Goal: Transaction & Acquisition: Purchase product/service

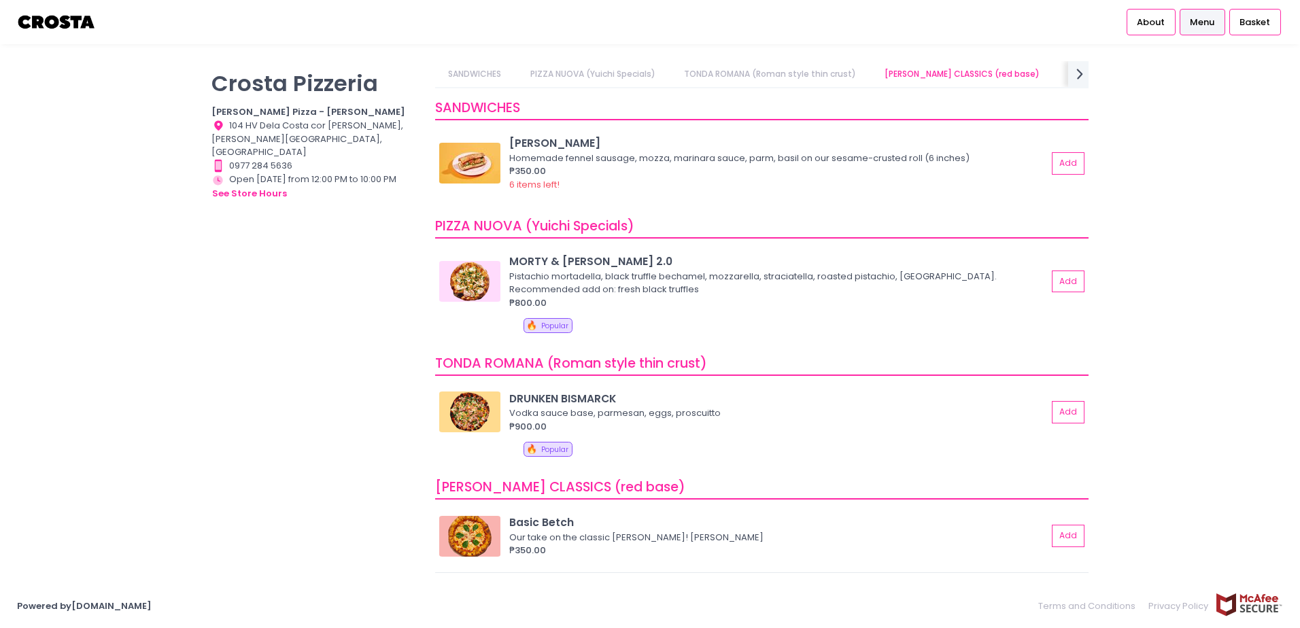
click at [509, 67] on link "SANDWICHES" at bounding box center [475, 74] width 80 height 26
click at [490, 75] on link "SANDWICHES" at bounding box center [475, 74] width 80 height 26
click at [479, 73] on link "SANDWICHES" at bounding box center [475, 74] width 80 height 26
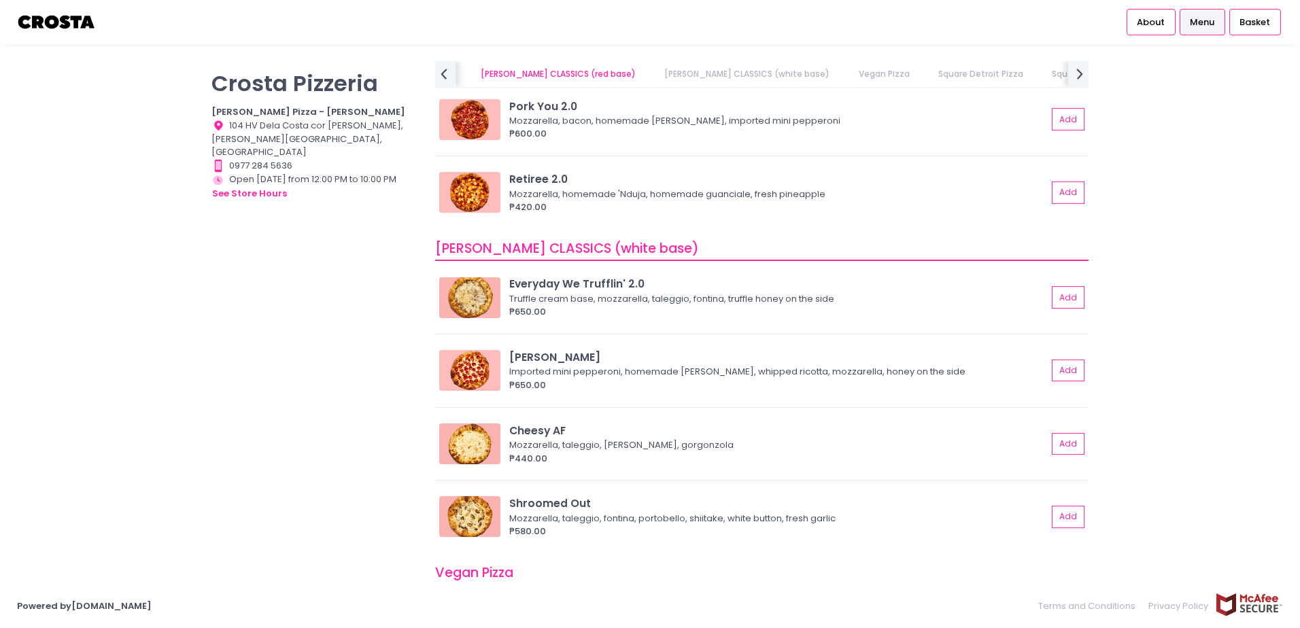
scroll to position [362, 0]
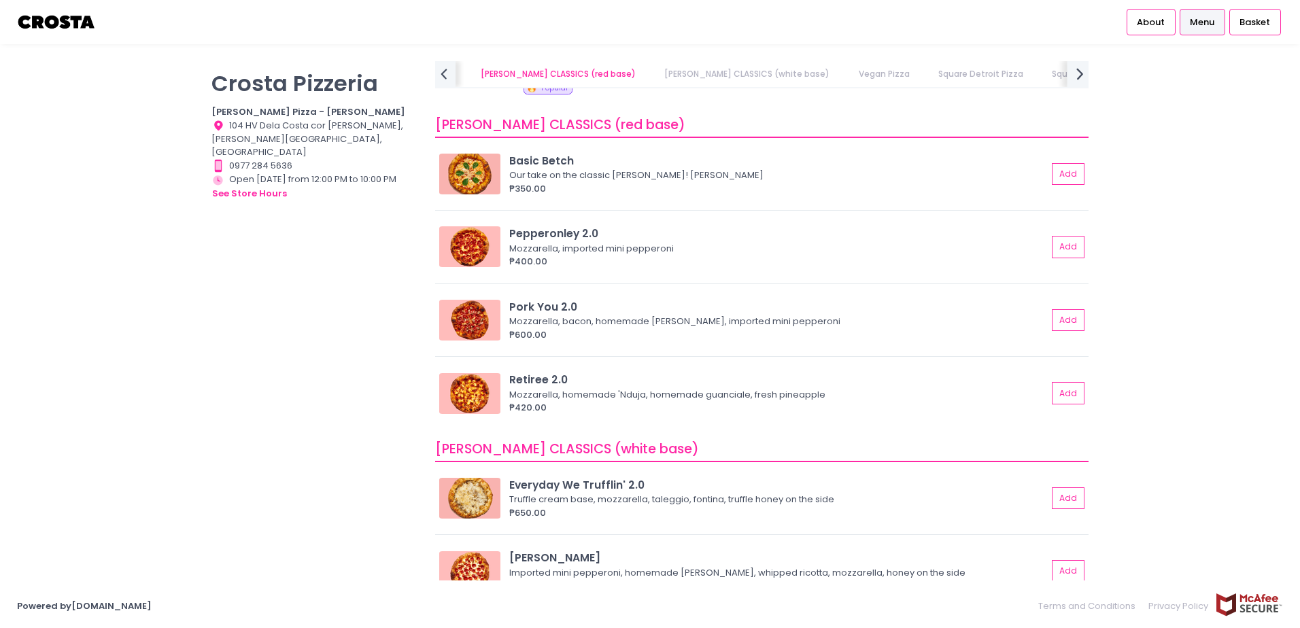
click at [1076, 77] on icon "next Created with Sketch." at bounding box center [1080, 74] width 20 height 20
click at [442, 75] on icon at bounding box center [444, 74] width 7 height 12
click at [708, 78] on link "[PERSON_NAME] CLASSICS (white base)" at bounding box center [735, 74] width 192 height 26
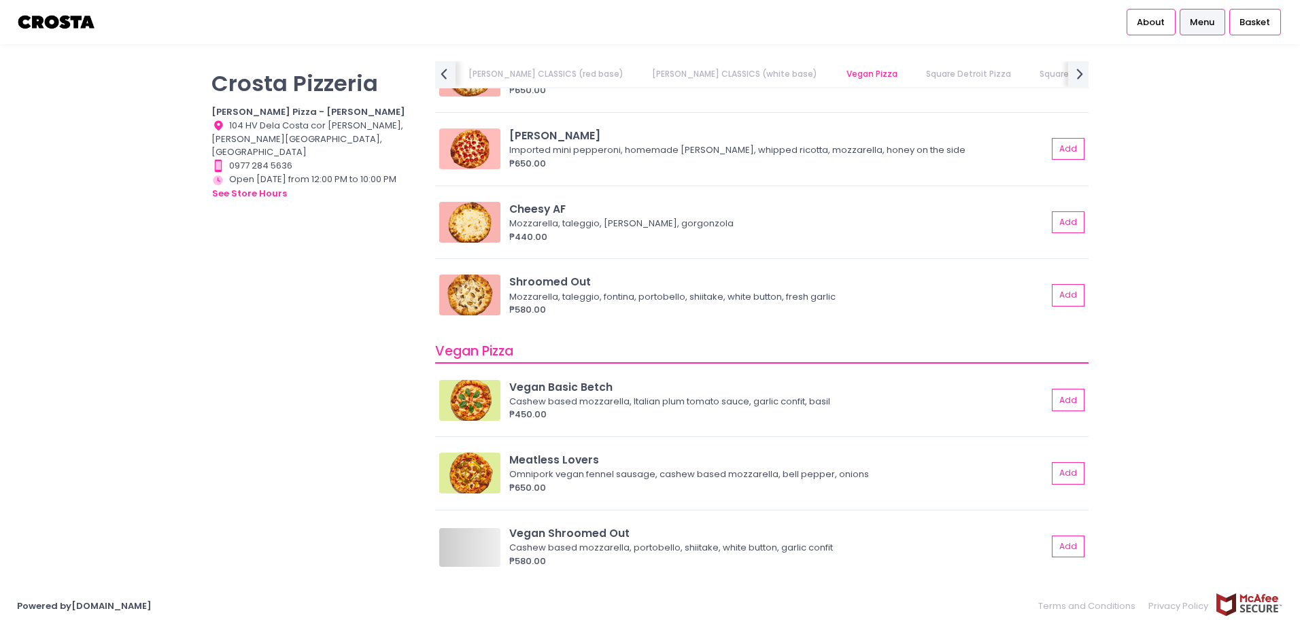
scroll to position [1066, 0]
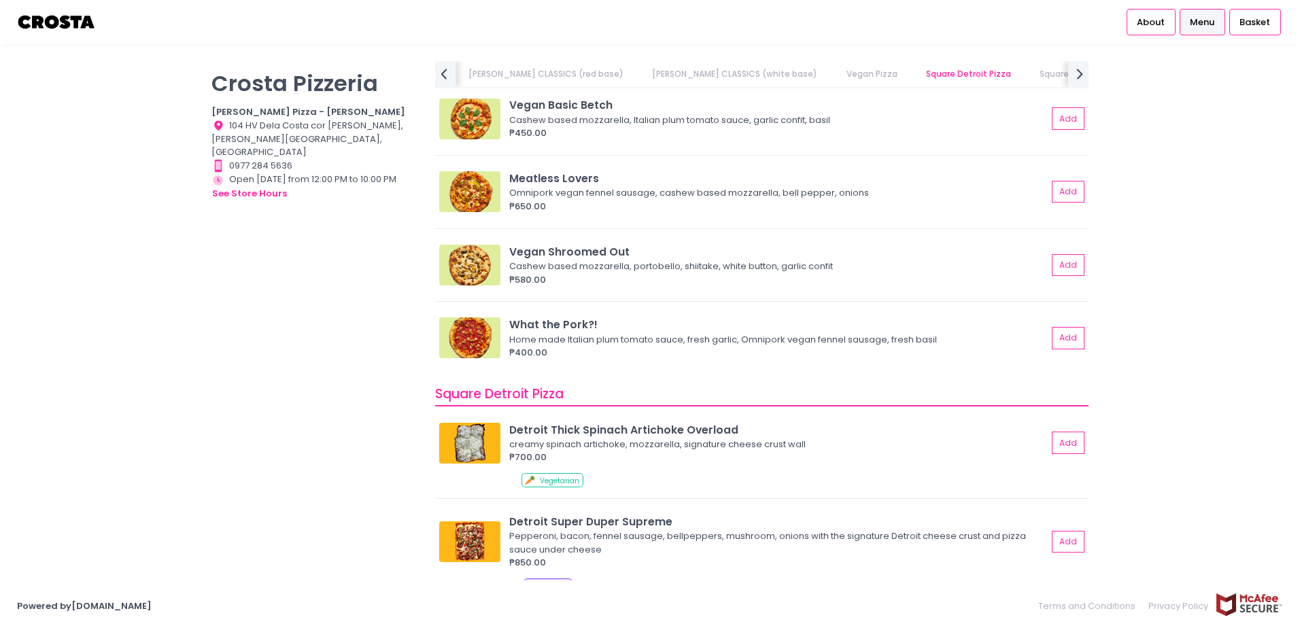
click at [1027, 72] on link "Square Sicilian Pizza" at bounding box center [1082, 74] width 110 height 26
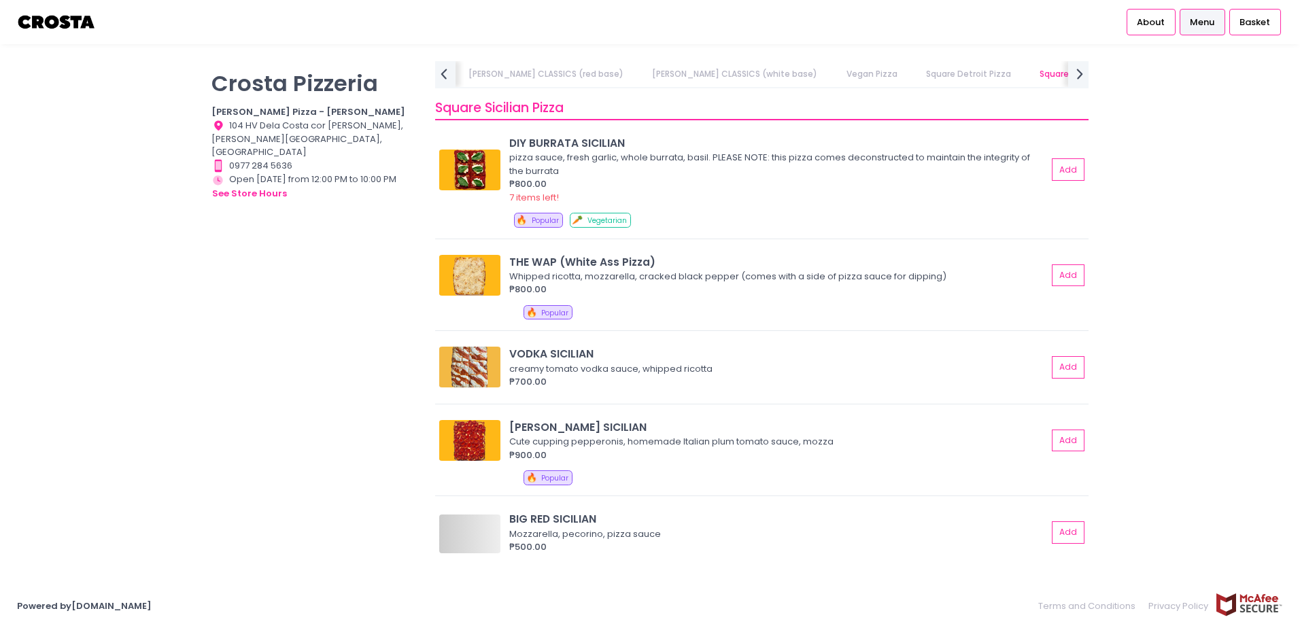
scroll to position [0, 521]
click at [1078, 71] on icon "next Created with Sketch." at bounding box center [1080, 74] width 20 height 20
click at [1114, 71] on link "DRINKS" at bounding box center [1141, 74] width 54 height 26
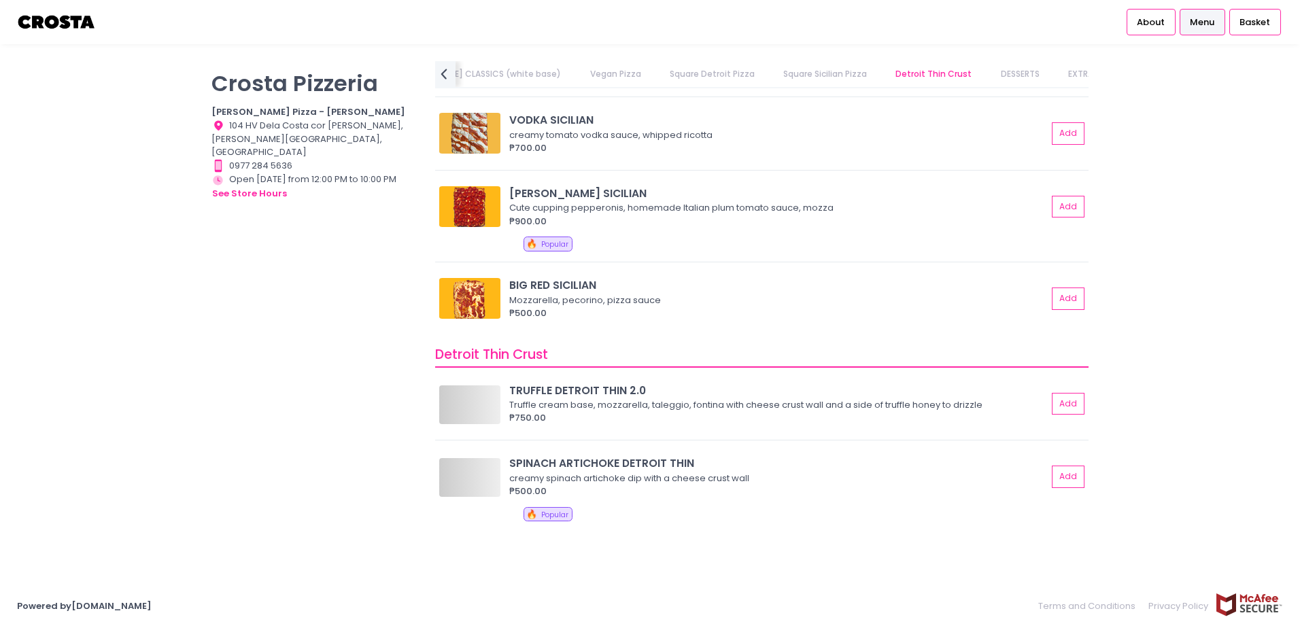
click at [1114, 71] on link "DRINKS" at bounding box center [1141, 74] width 54 height 26
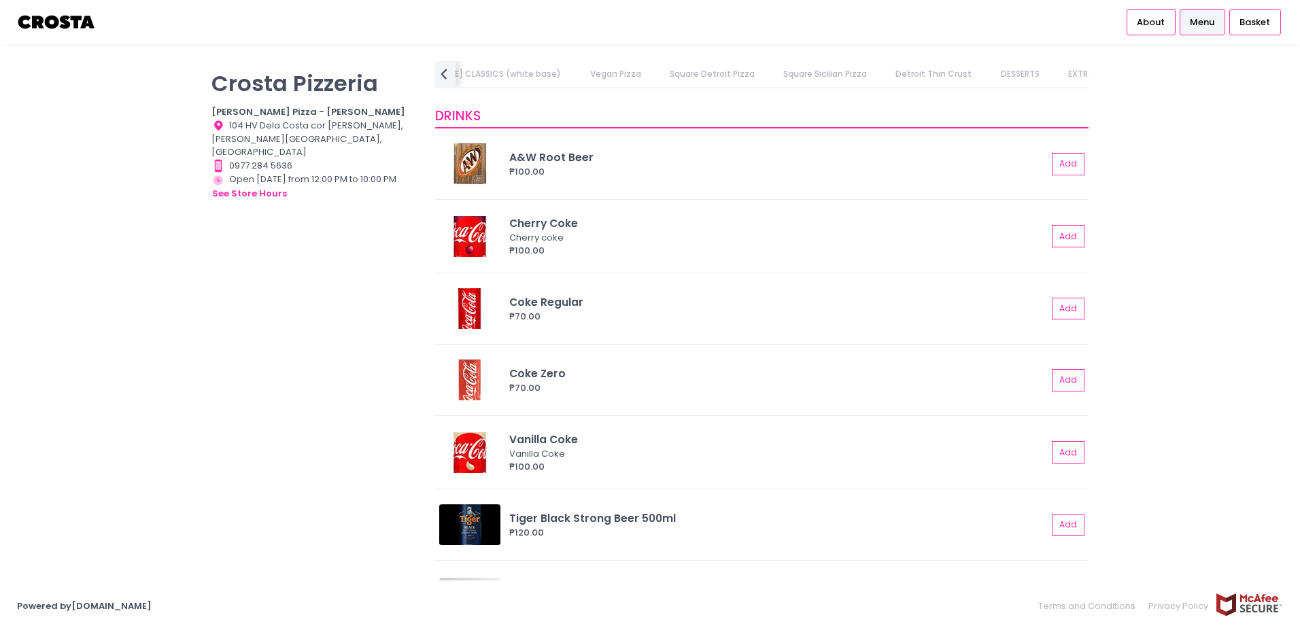
click at [1188, 233] on div "[PERSON_NAME] Pizzeria [PERSON_NAME] Pizza - [PERSON_NAME] Location Created wit…" at bounding box center [650, 314] width 1300 height 506
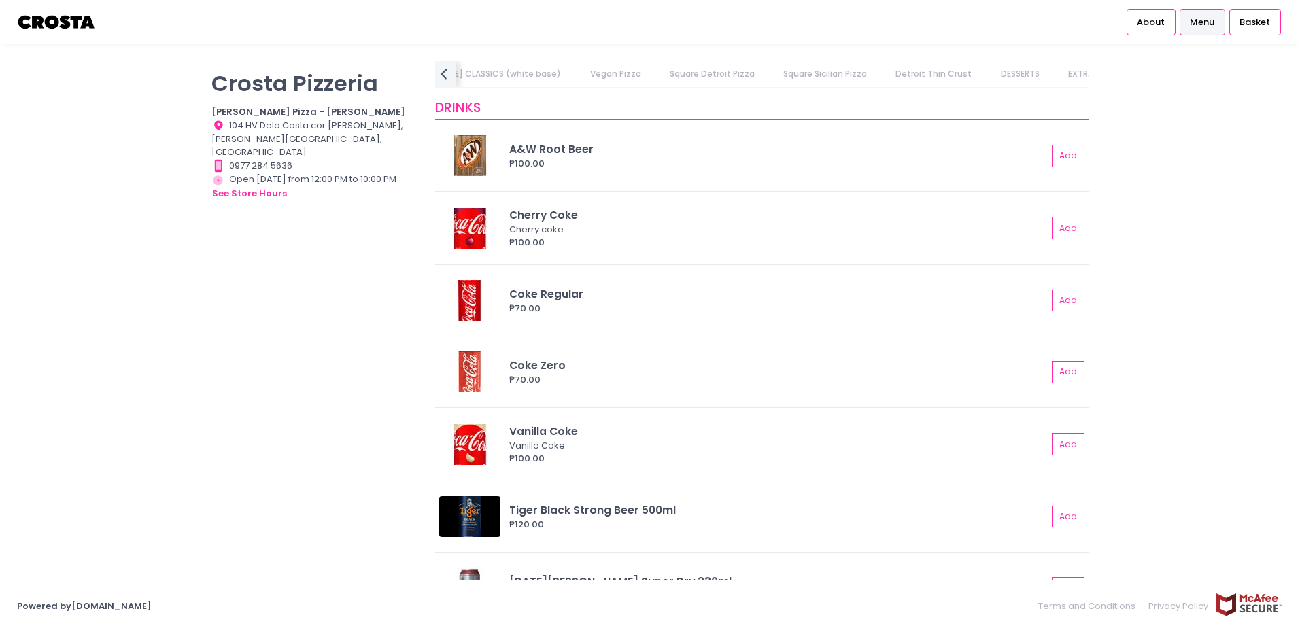
click at [1114, 73] on link "DRINKS" at bounding box center [1141, 74] width 54 height 26
click at [1055, 73] on link "EXTRAS" at bounding box center [1083, 74] width 56 height 26
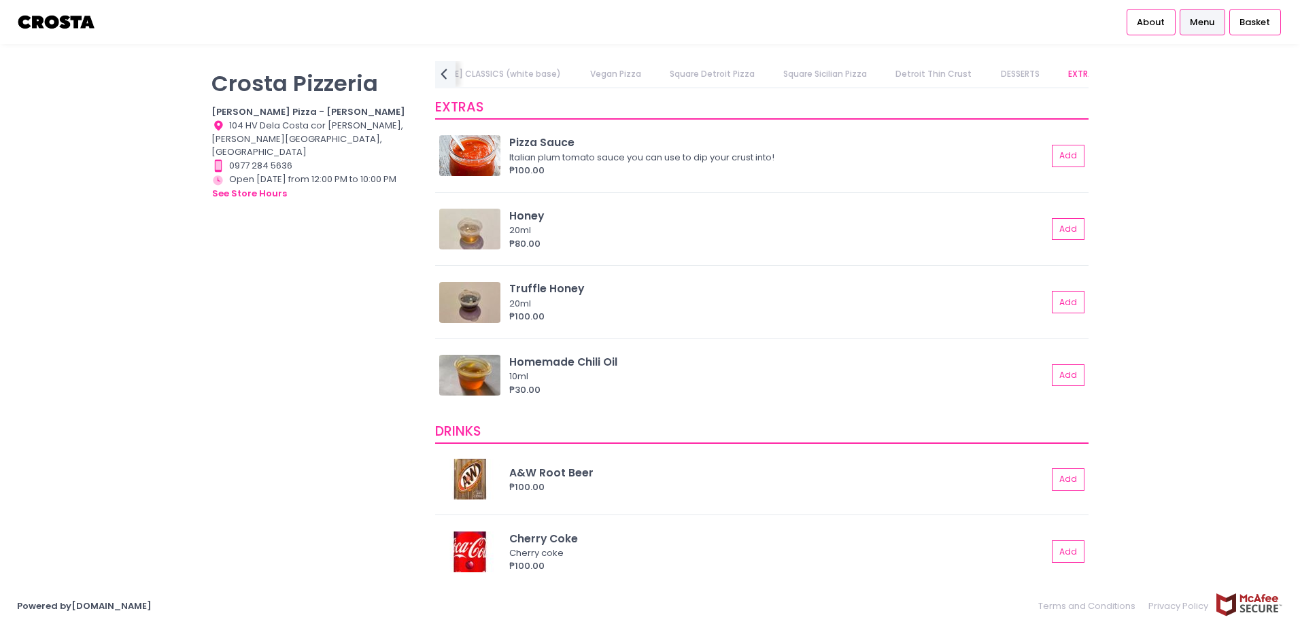
scroll to position [2703, 0]
click at [450, 74] on icon "prev Created with Sketch." at bounding box center [444, 74] width 20 height 20
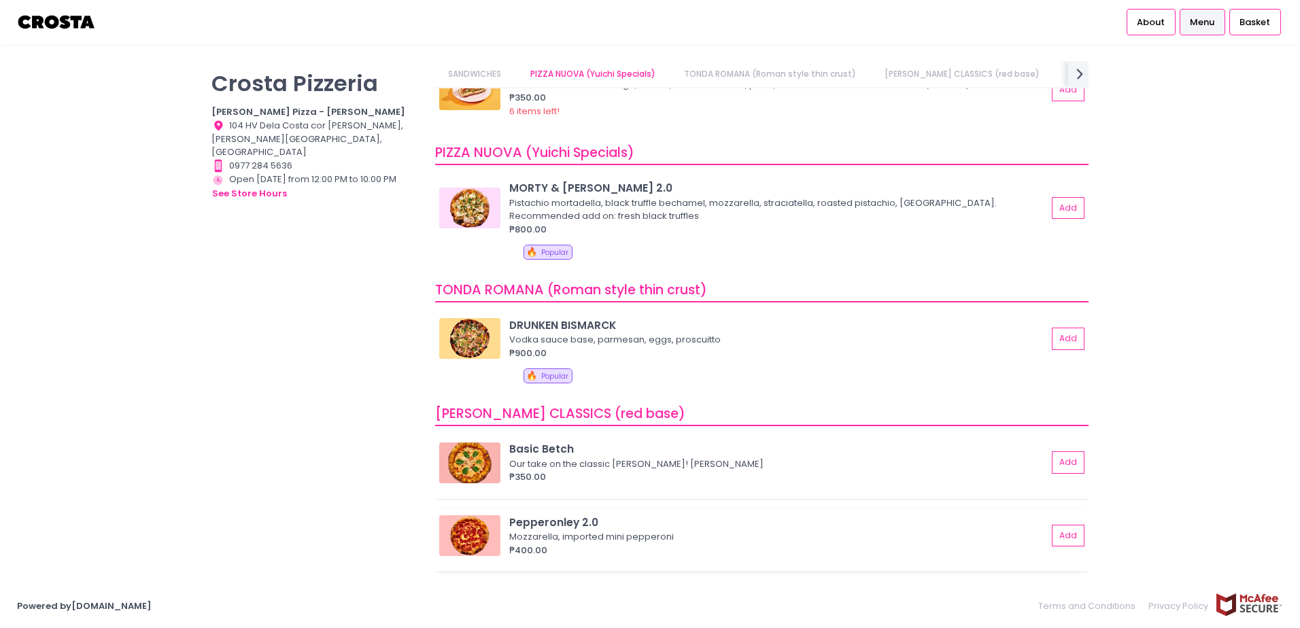
scroll to position [0, 0]
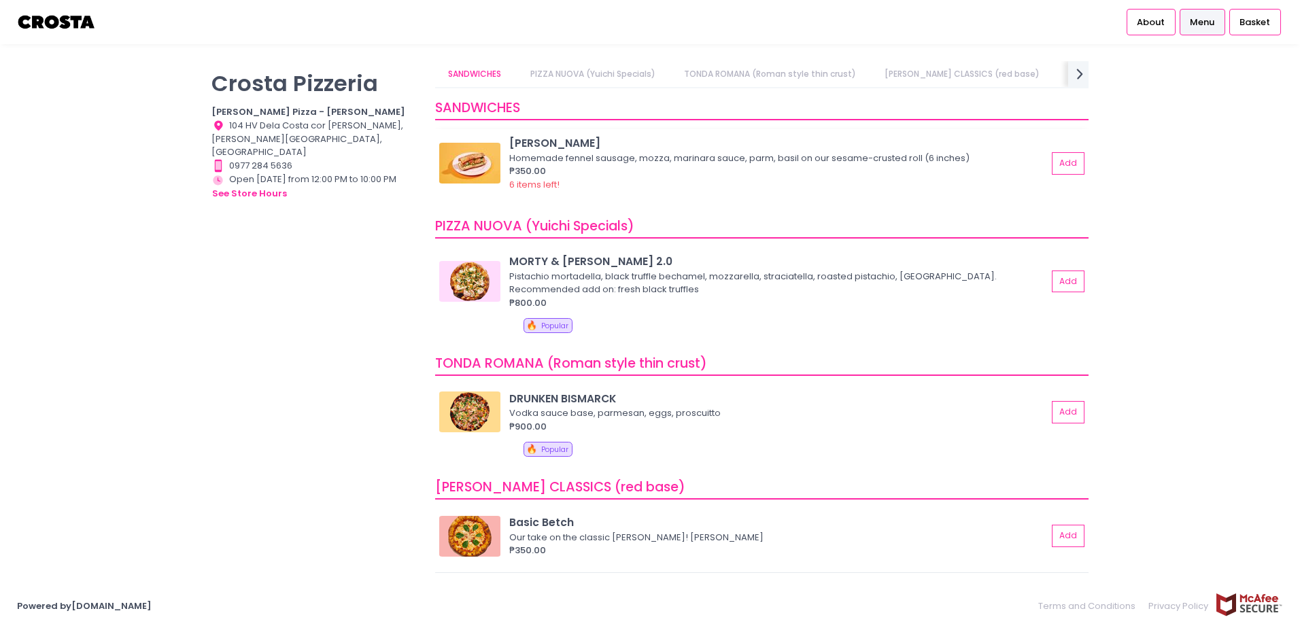
click at [558, 143] on div "[PERSON_NAME]" at bounding box center [778, 143] width 538 height 16
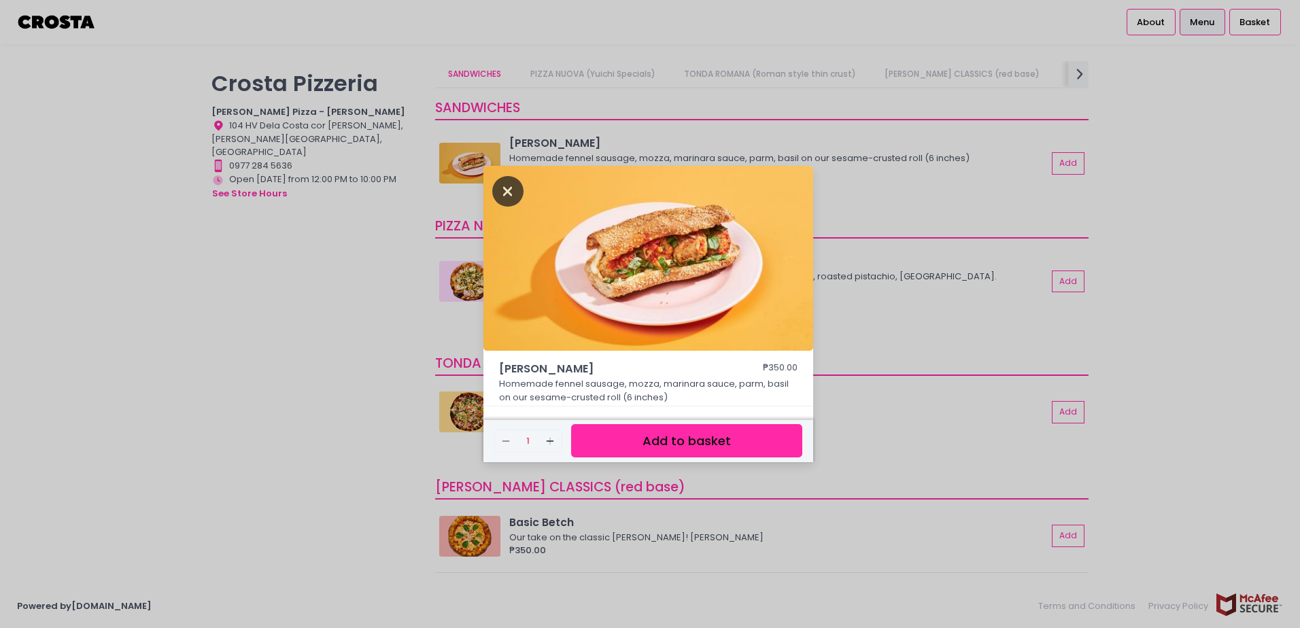
click at [501, 191] on icon "Close" at bounding box center [507, 191] width 31 height 31
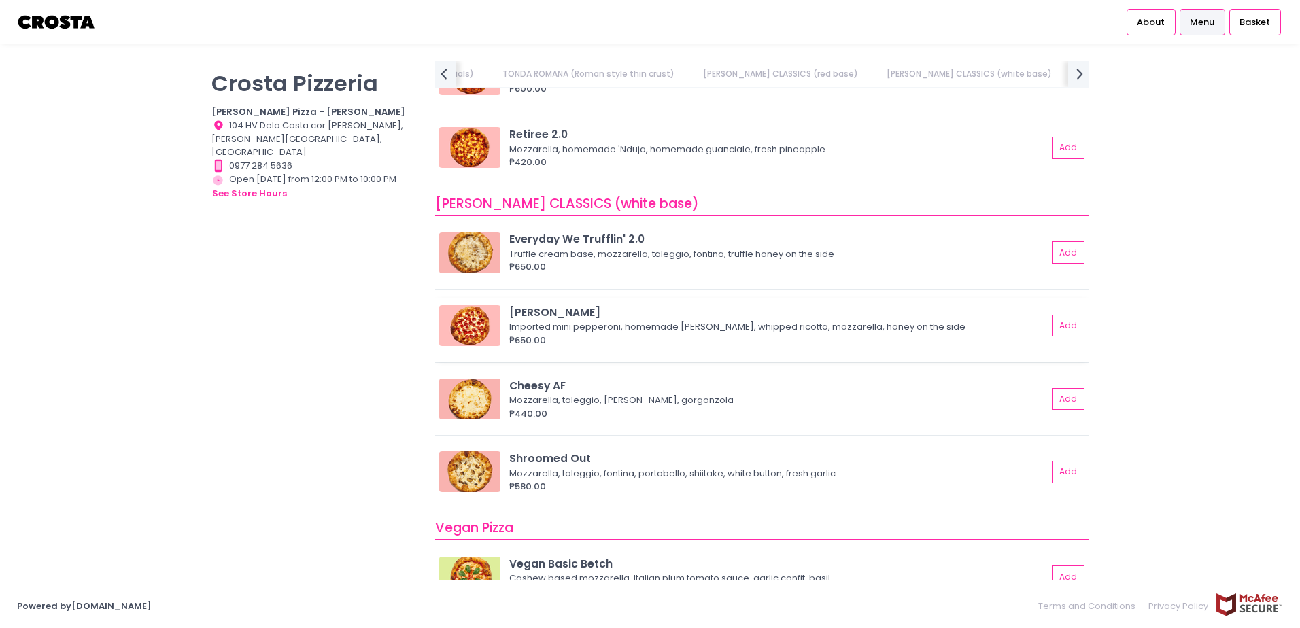
scroll to position [634, 0]
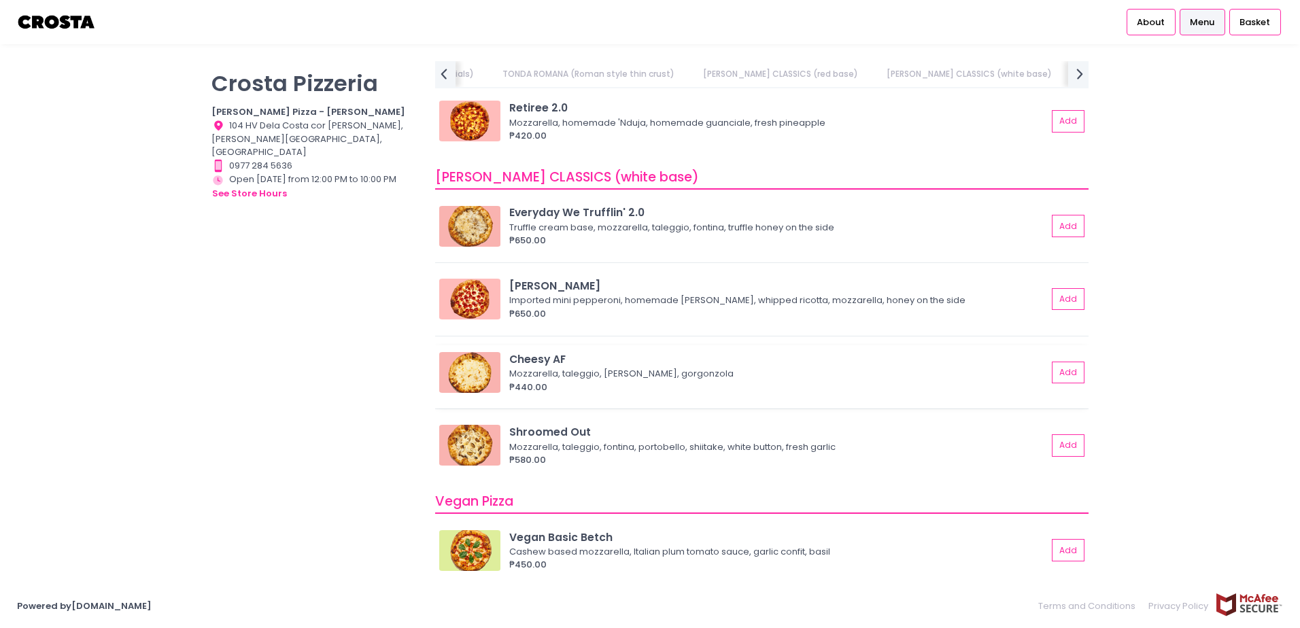
click at [474, 375] on img at bounding box center [469, 372] width 61 height 41
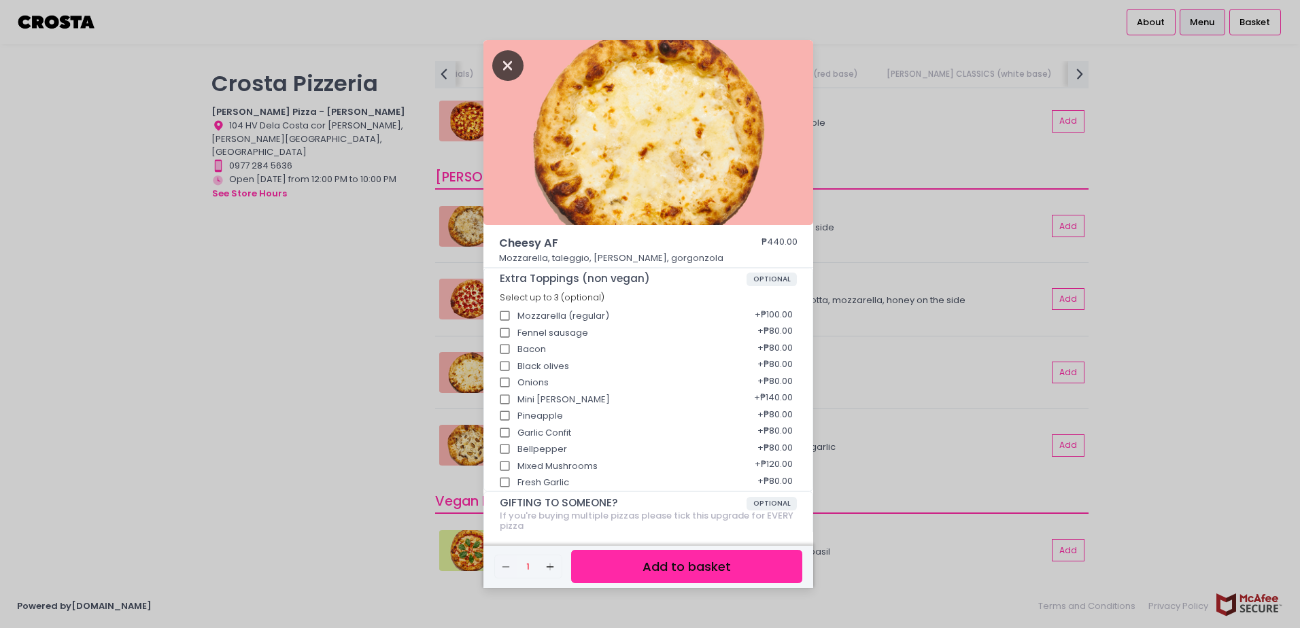
click at [504, 67] on icon "Close" at bounding box center [507, 65] width 31 height 31
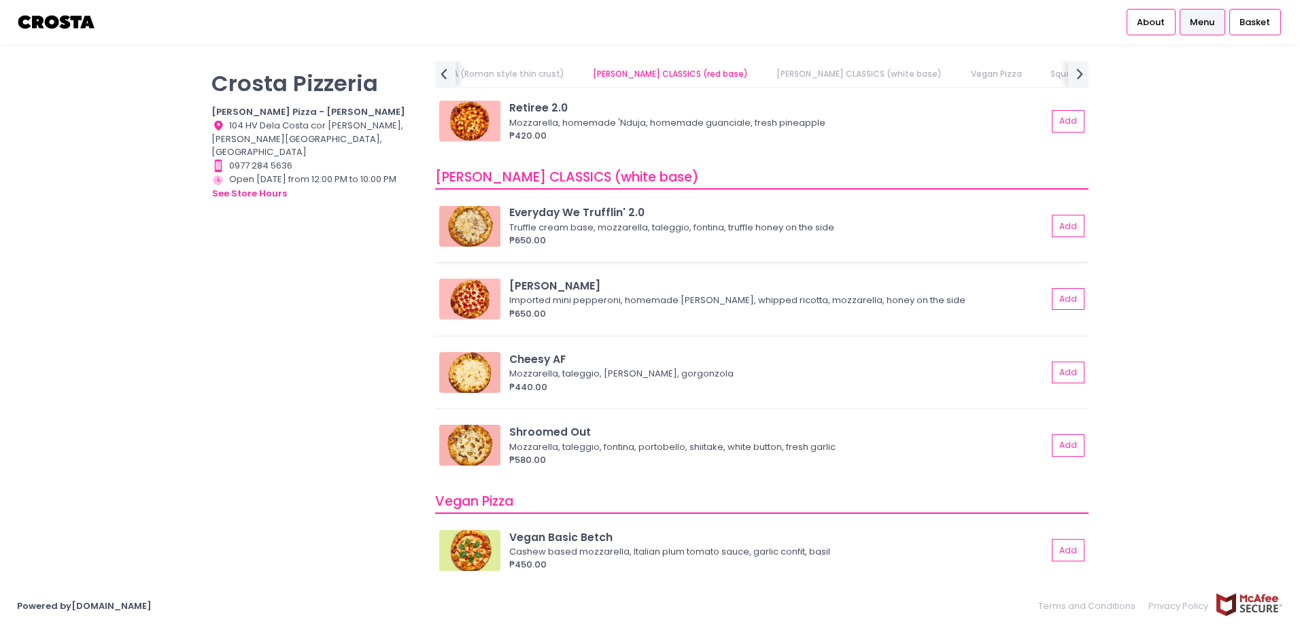
click at [583, 213] on div "Everyday We Trufflin' 2.0" at bounding box center [778, 213] width 538 height 16
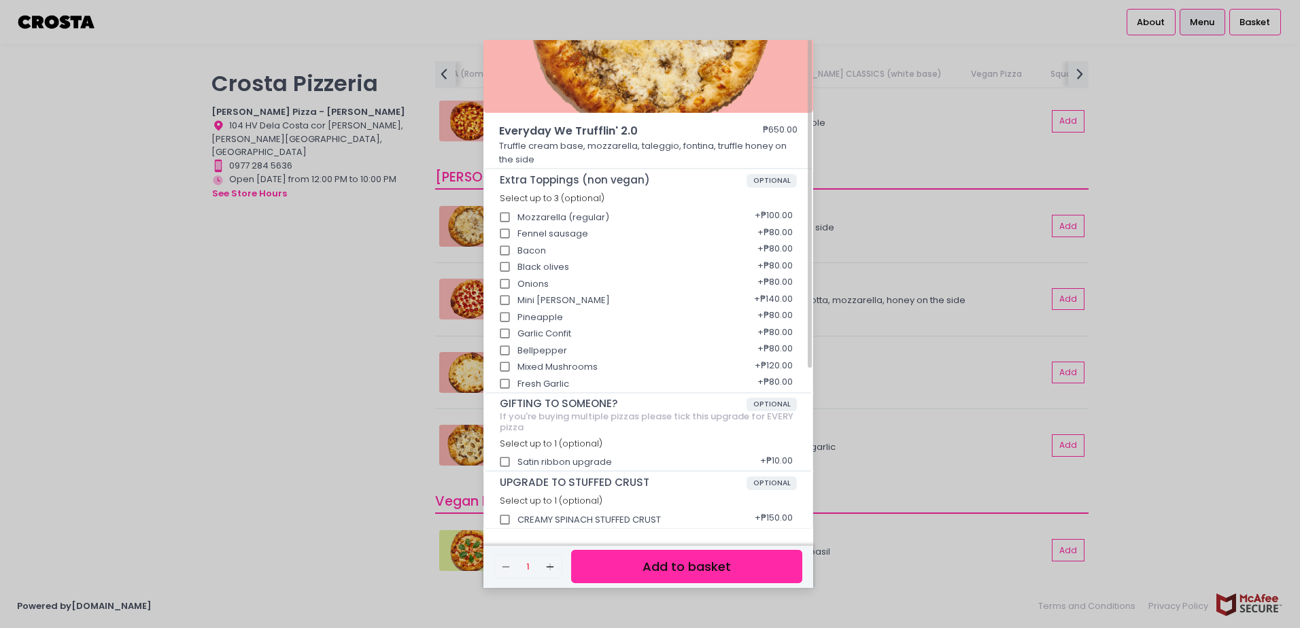
scroll to position [22, 0]
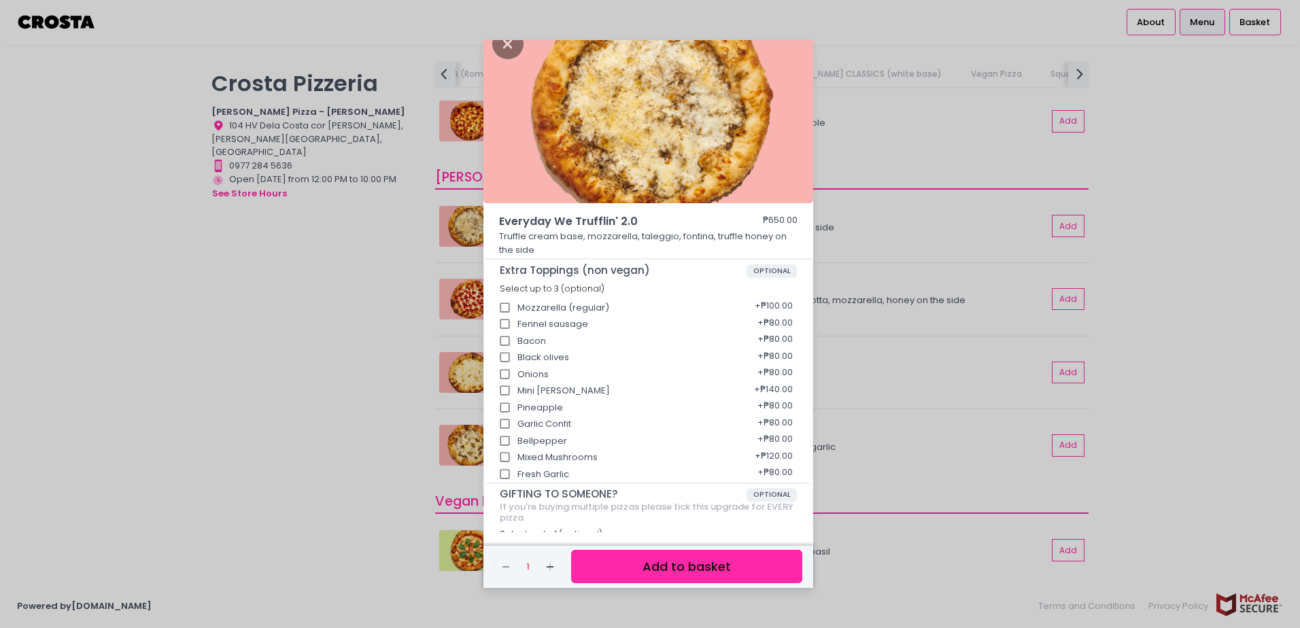
click at [1117, 201] on div "Everyday We Trufflin' 2.0 ₱650.00 Truffle cream base, mozzarella, taleggio, fon…" at bounding box center [650, 314] width 1300 height 628
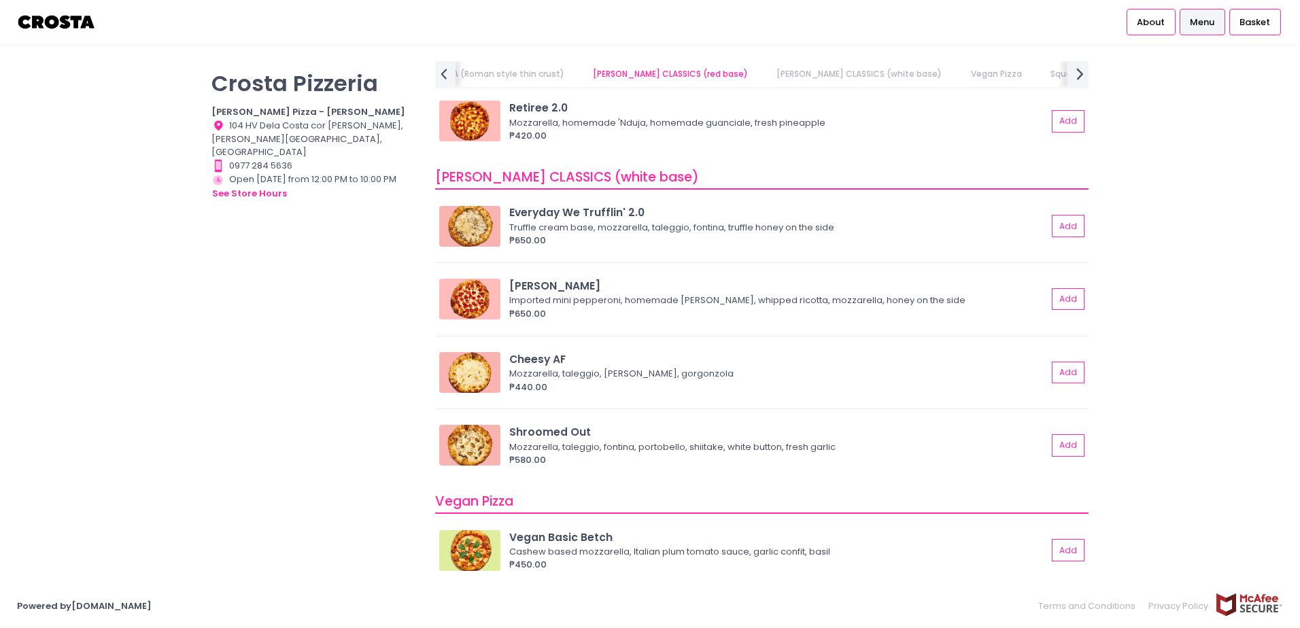
click at [1073, 71] on icon "next Created with Sketch." at bounding box center [1080, 74] width 20 height 20
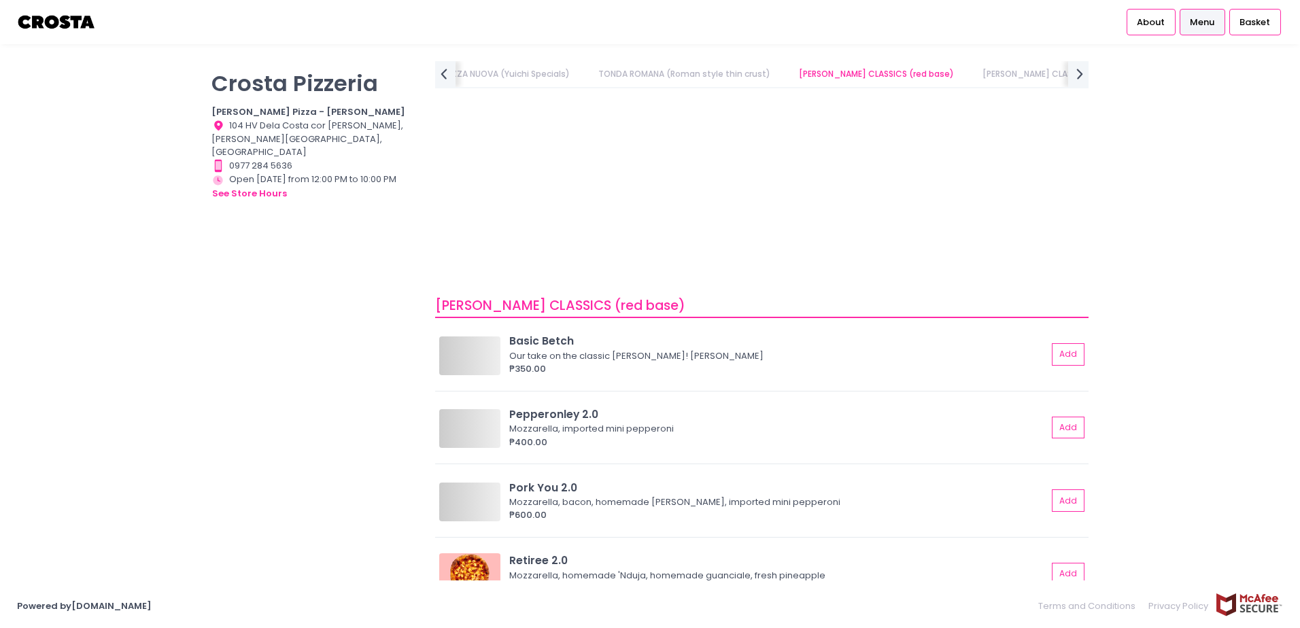
scroll to position [0, 0]
